Goal: Leave review/rating: Share an evaluation or opinion about a product, service, or content

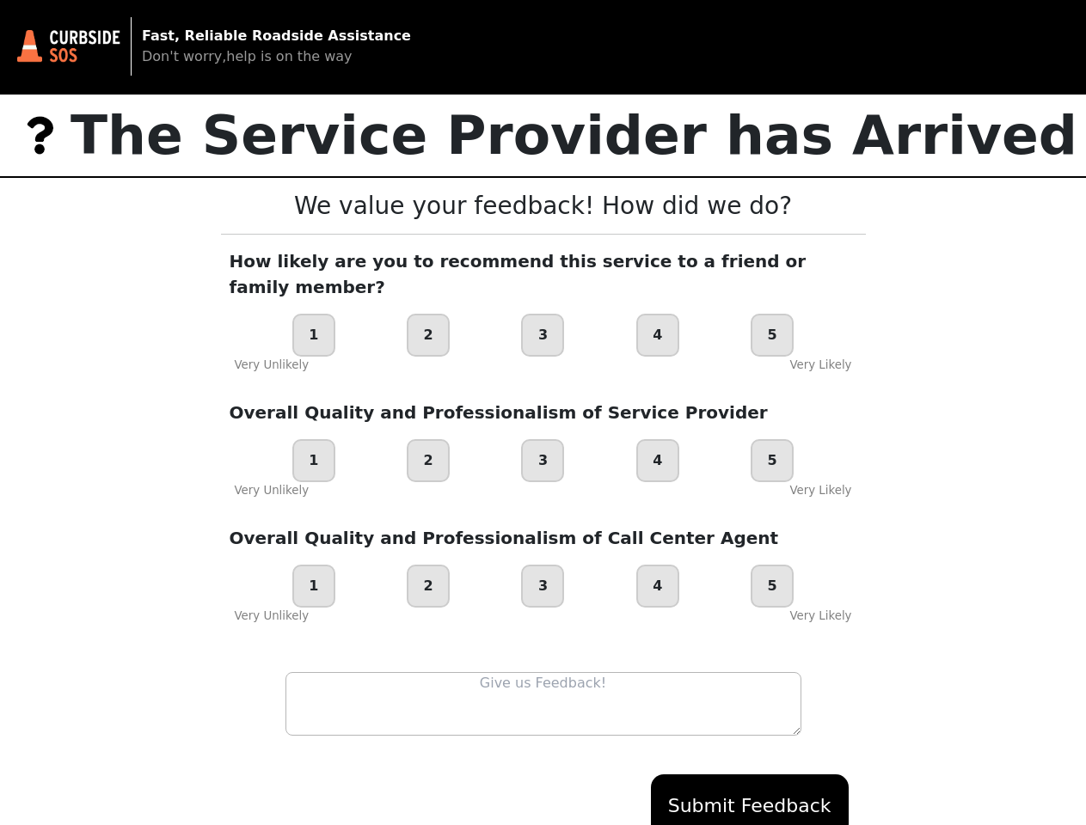
click at [542, 413] on div "Overall Quality and Professionalism of Service Provider 1 2 3 4 5 Very Unlikely…" at bounding box center [543, 450] width 645 height 100
click at [314, 314] on div "1" at bounding box center [313, 335] width 43 height 43
click at [428, 314] on div "2" at bounding box center [428, 335] width 43 height 43
click at [542, 314] on div "3" at bounding box center [542, 335] width 43 height 43
click at [658, 314] on div "4" at bounding box center [657, 335] width 43 height 43
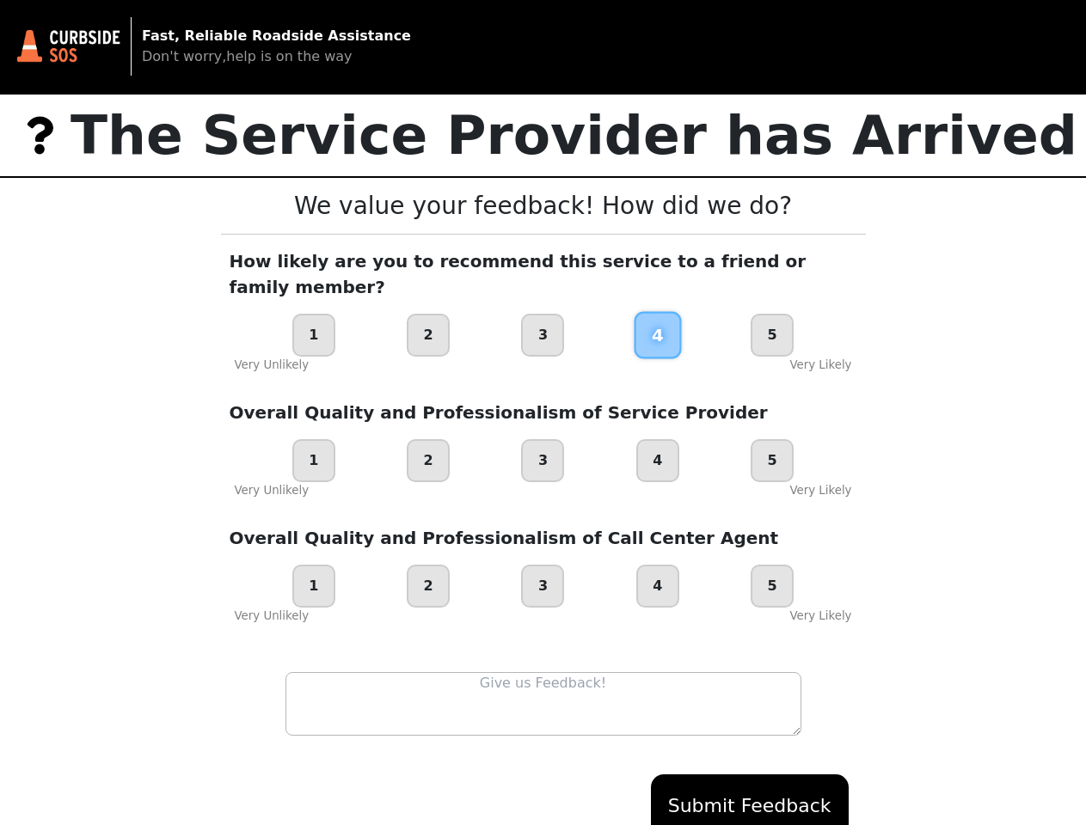
click at [772, 314] on div "5" at bounding box center [771, 335] width 43 height 43
click at [314, 439] on div "1" at bounding box center [313, 460] width 43 height 43
click at [428, 439] on div "2" at bounding box center [428, 460] width 43 height 43
click at [542, 439] on div "3" at bounding box center [542, 460] width 43 height 43
click at [658, 439] on div "4" at bounding box center [657, 460] width 43 height 43
